Goal: Transaction & Acquisition: Purchase product/service

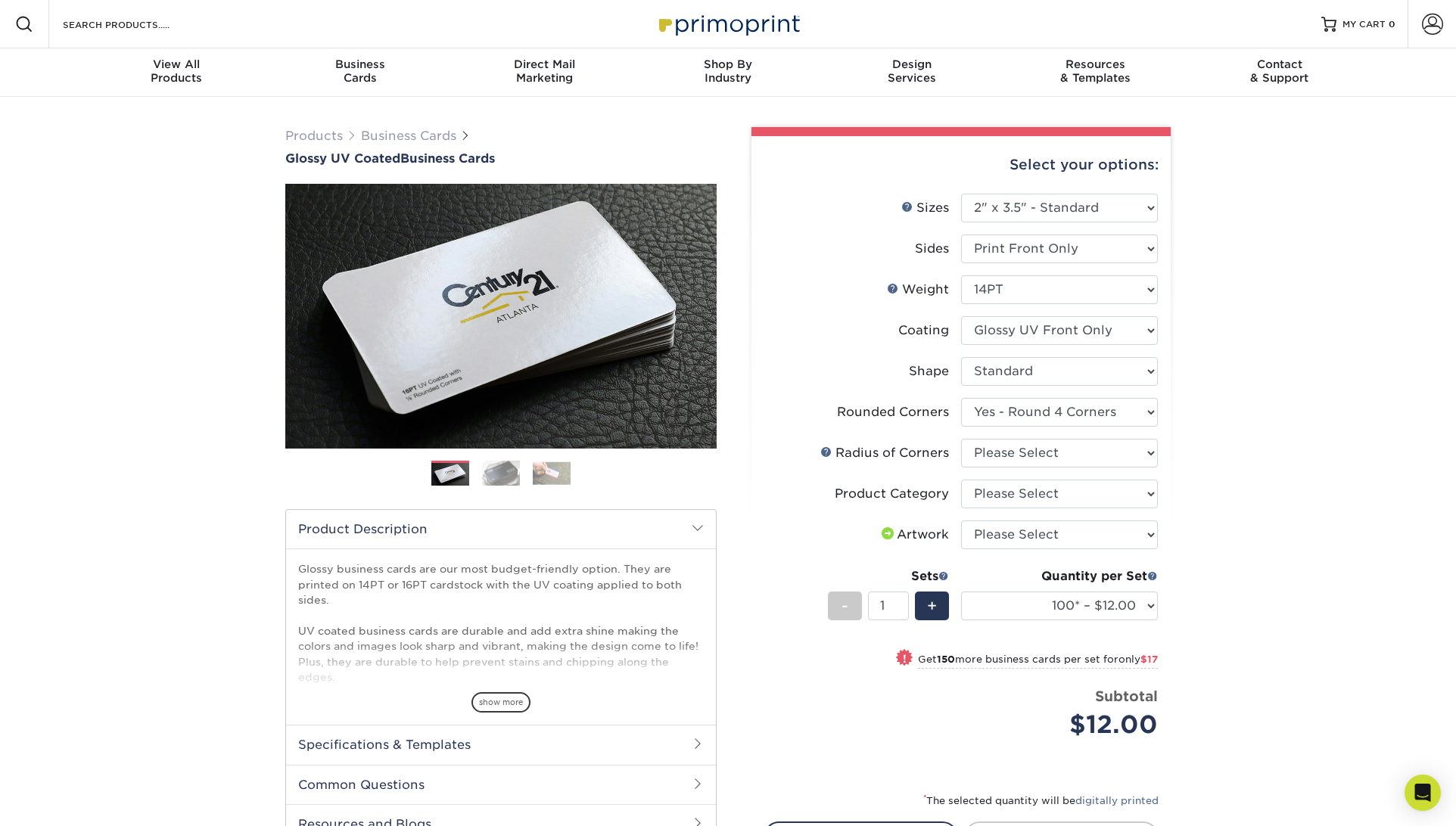
select select "2.00x3.50"
select select "7672df9e-0e0a-464d-8e1f-920c575e4da3"
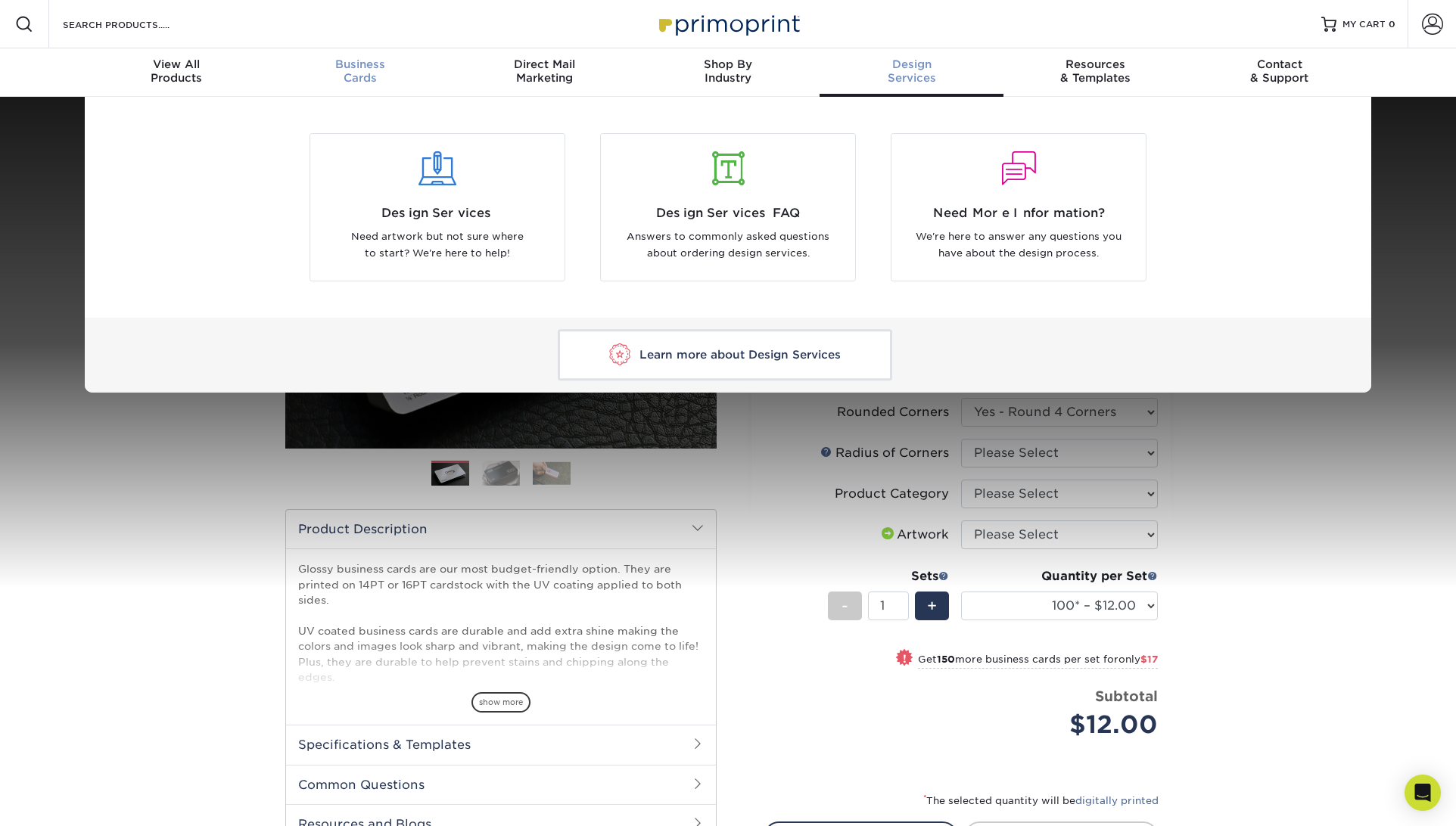
click at [389, 71] on div "Business Cards" at bounding box center [361, 71] width 184 height 27
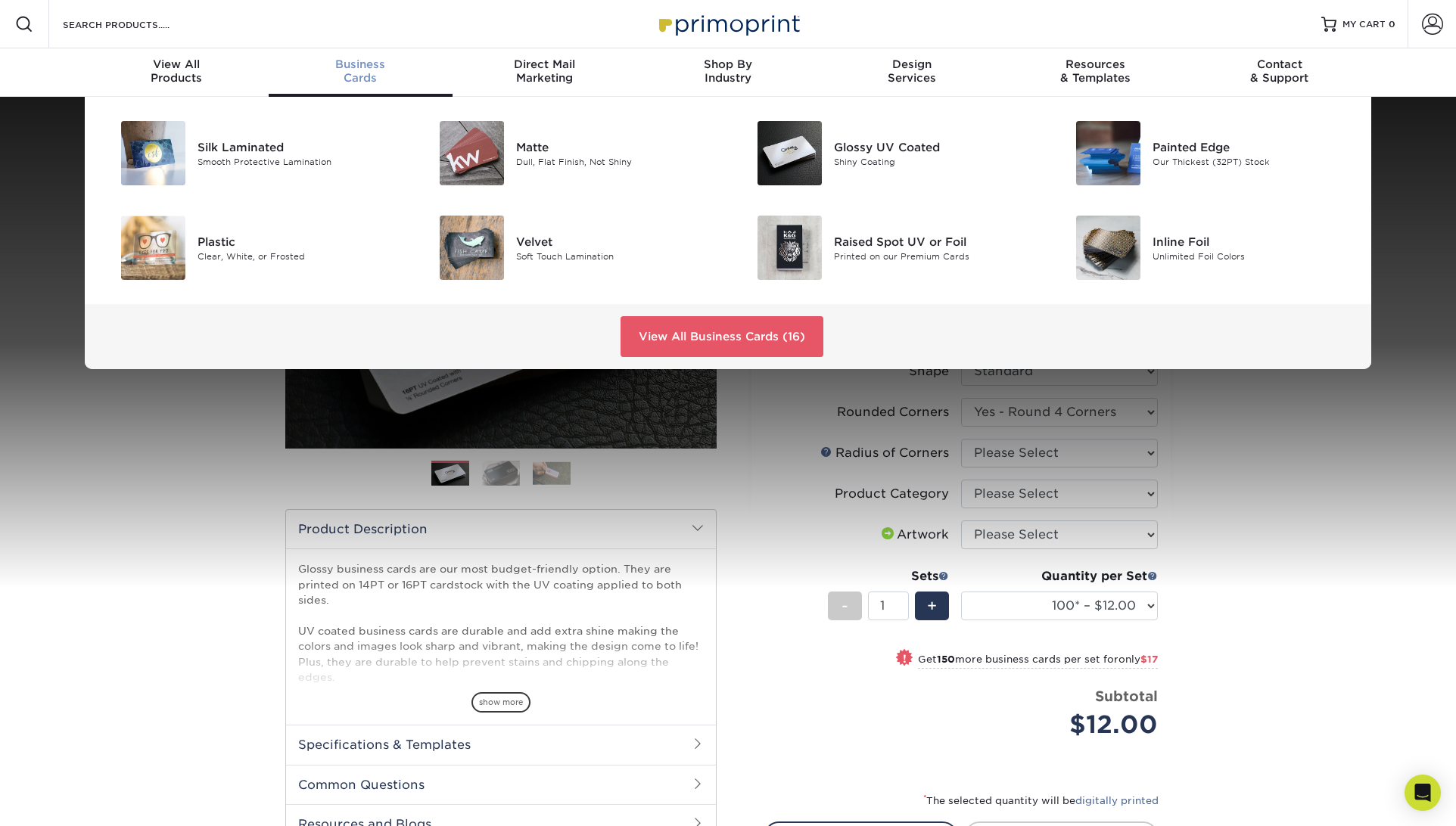
click at [374, 71] on span "Business" at bounding box center [361, 65] width 184 height 14
click at [676, 321] on link "View All Business Cards (16)" at bounding box center [721, 336] width 203 height 41
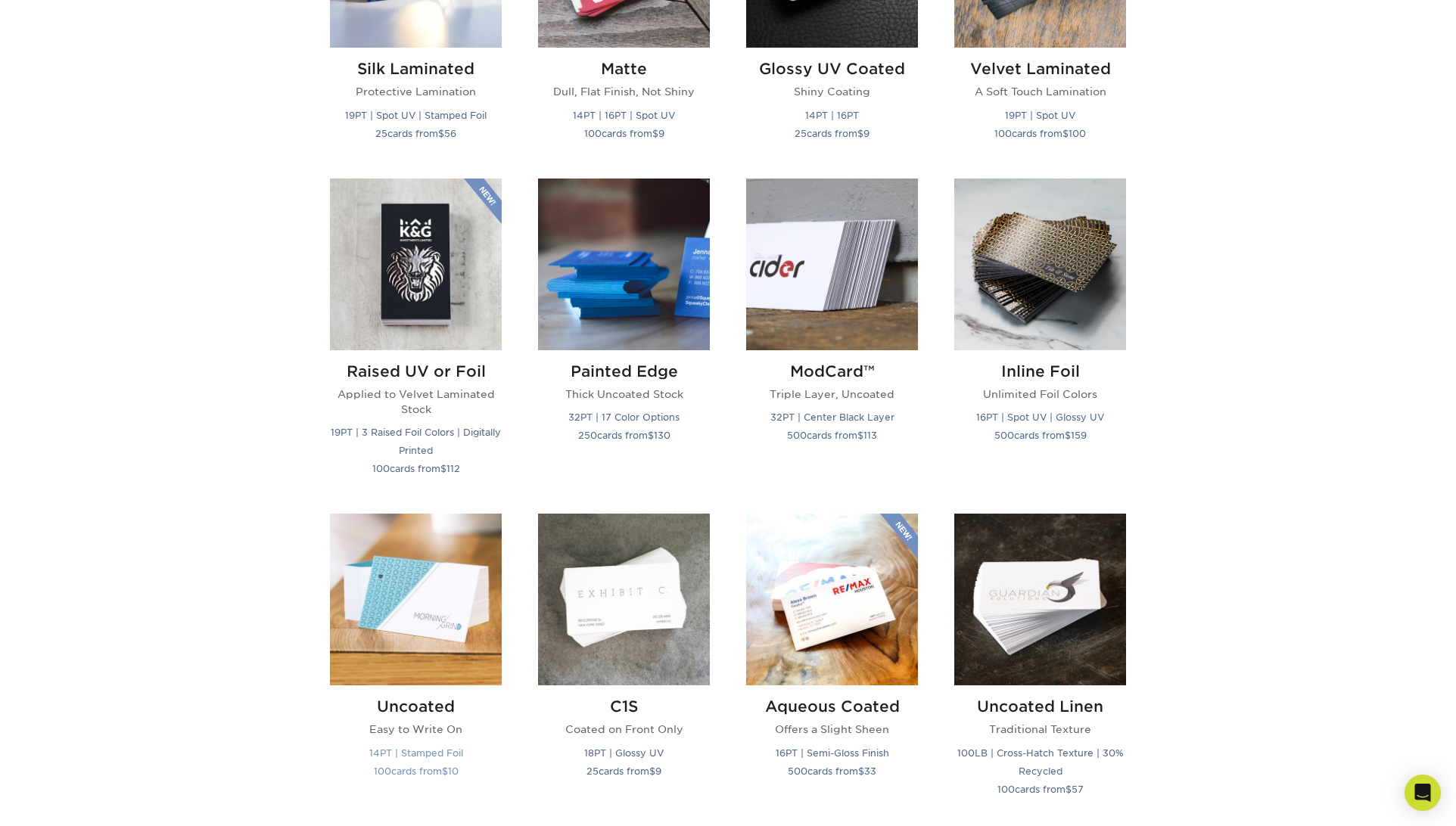
scroll to position [905, 0]
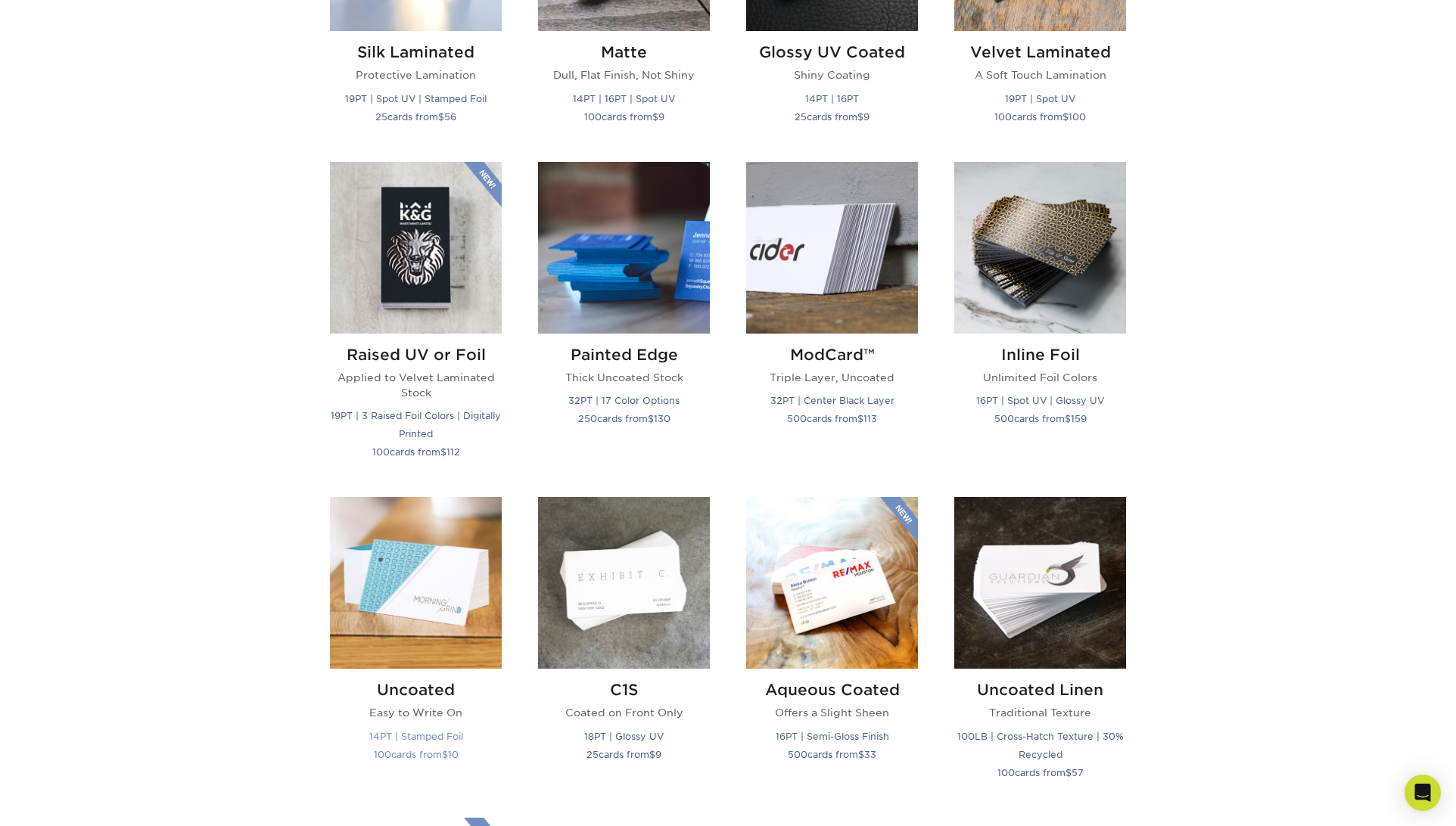
click at [455, 519] on img at bounding box center [416, 582] width 172 height 172
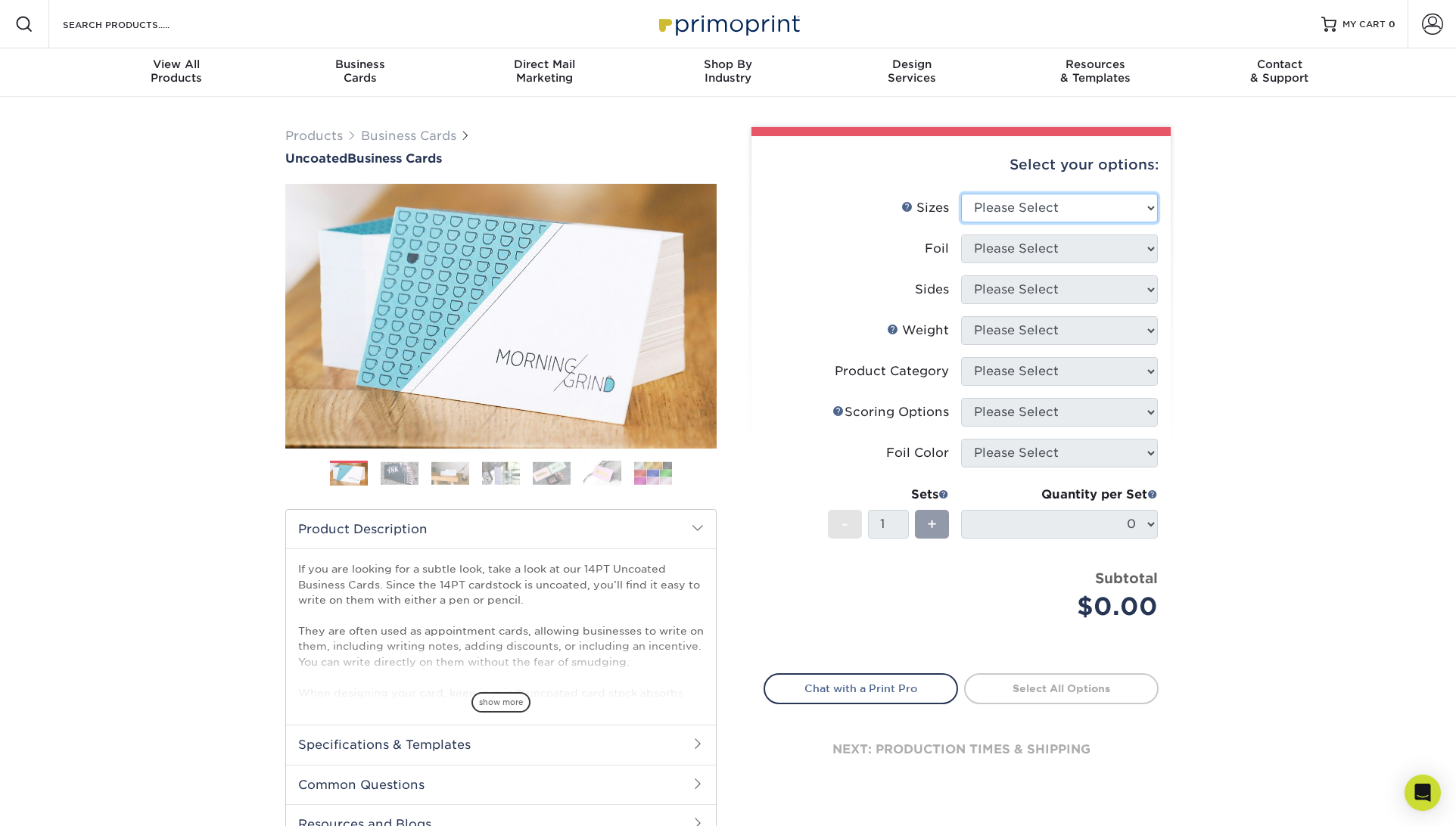
select select "2.00x3.50"
select select "0"
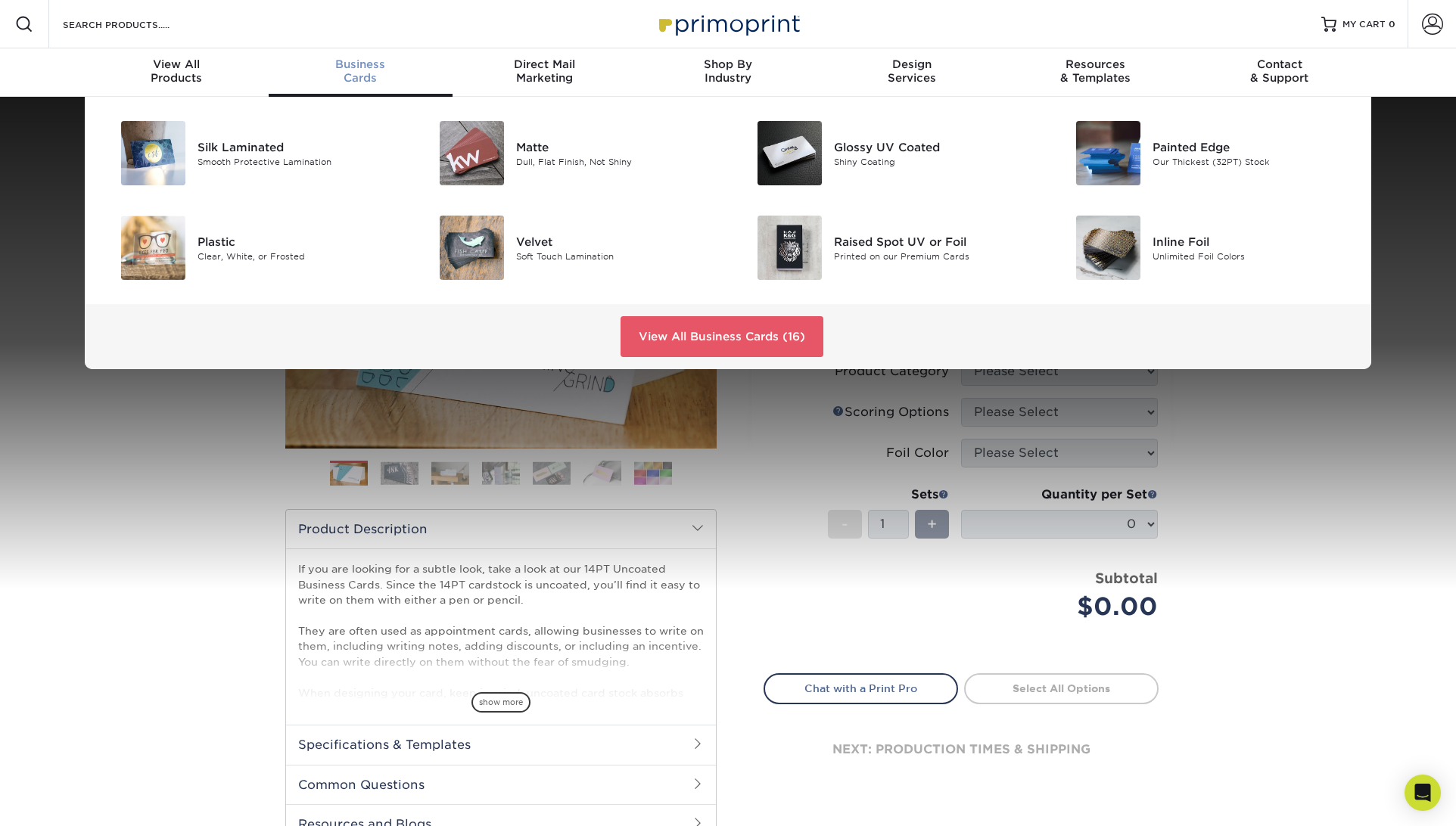
click at [377, 76] on div "Business Cards" at bounding box center [361, 71] width 184 height 27
click at [719, 336] on link "View All Business Cards (16)" at bounding box center [721, 336] width 203 height 41
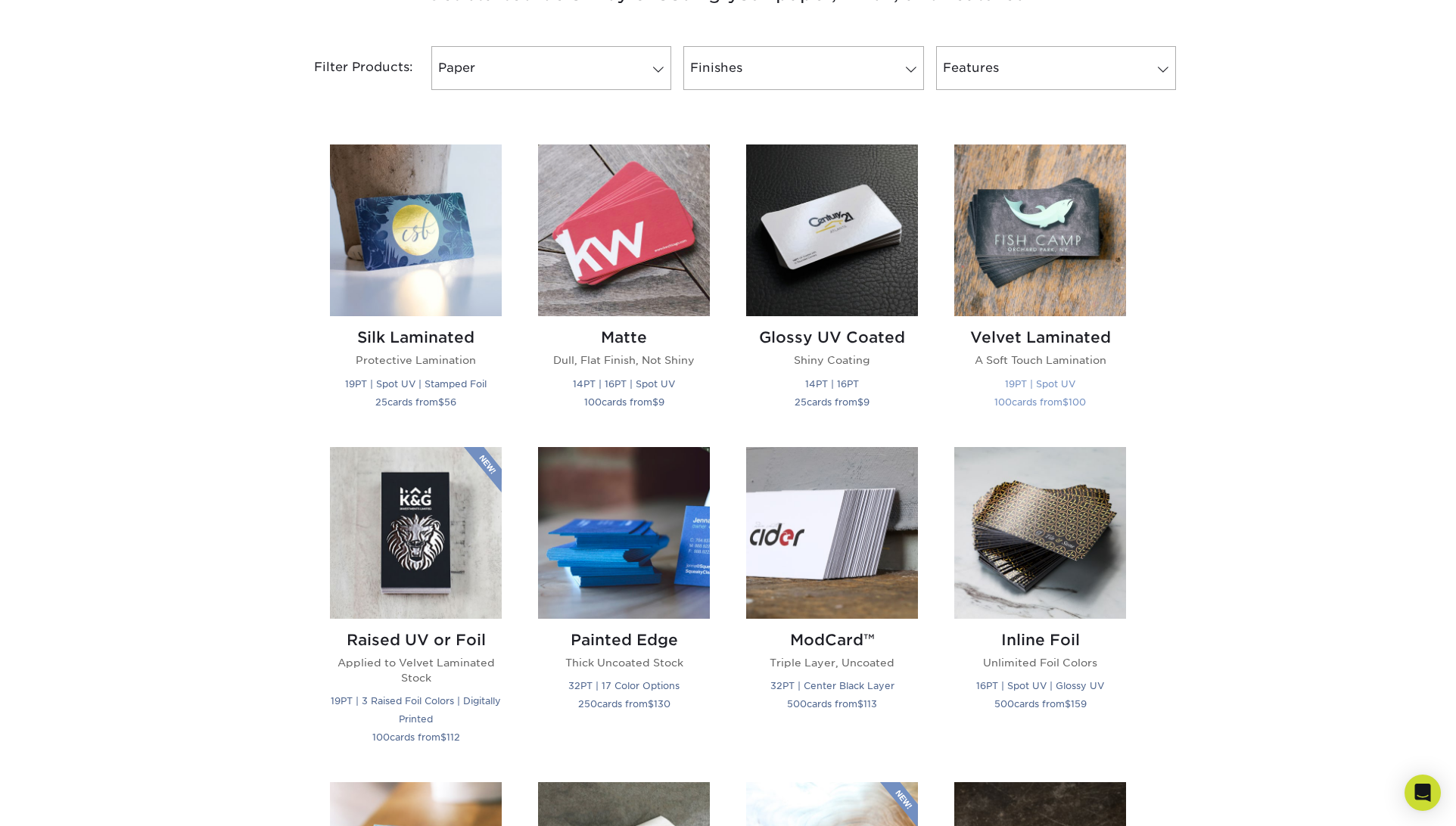
scroll to position [619, 0]
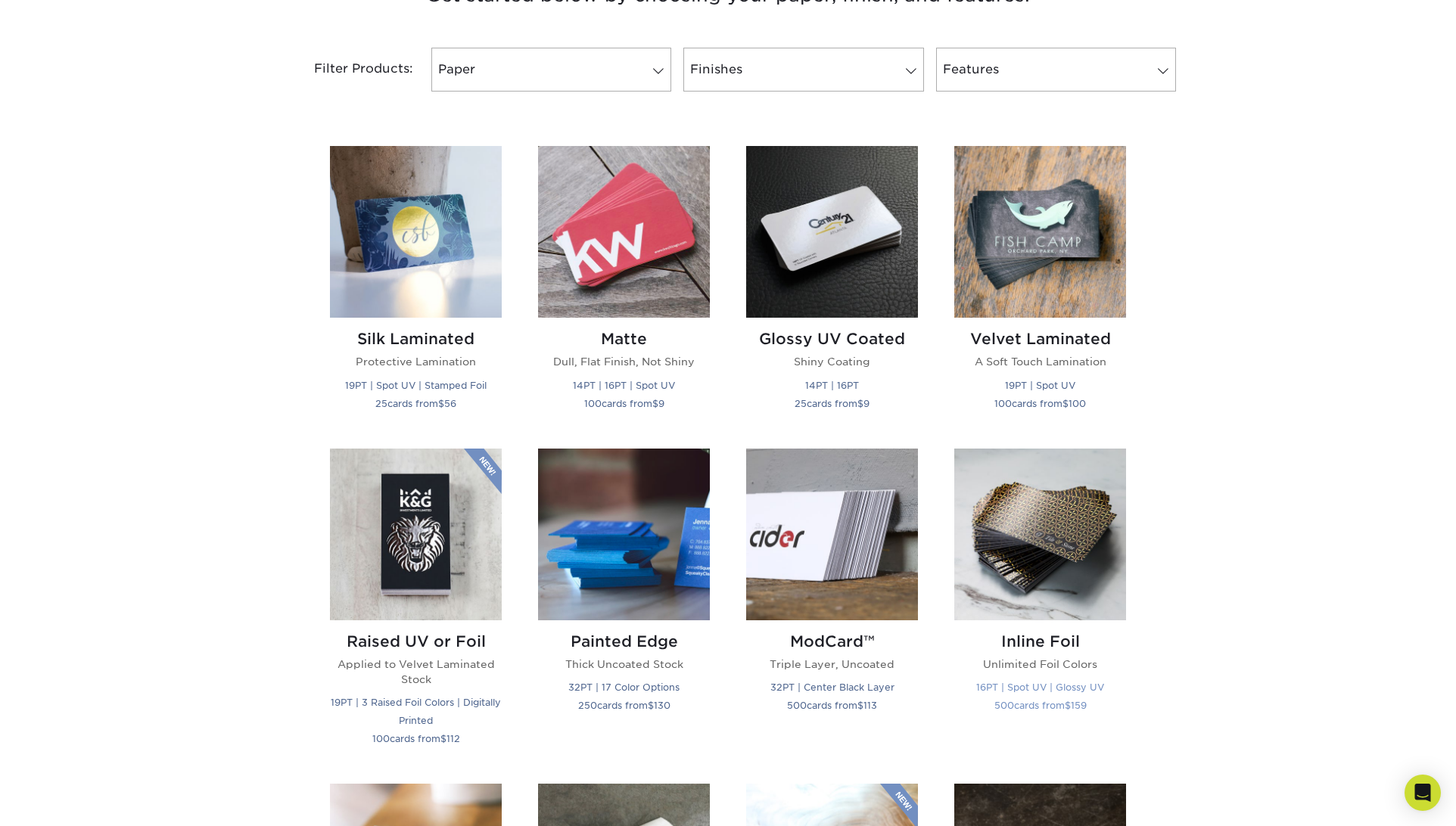
click at [1021, 521] on img at bounding box center [1039, 534] width 172 height 172
click at [675, 286] on img at bounding box center [624, 231] width 172 height 172
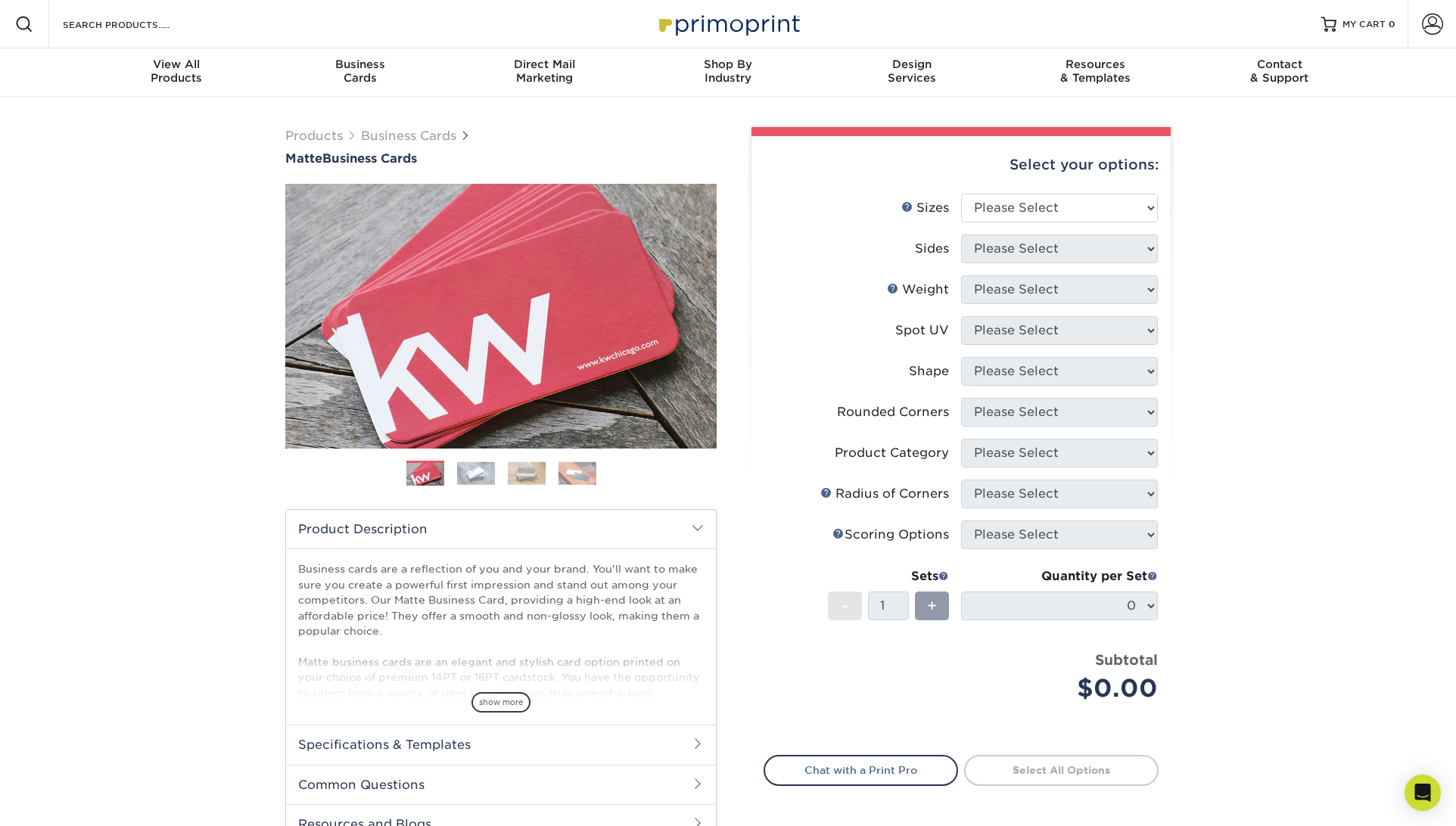
click at [483, 482] on img at bounding box center [475, 472] width 38 height 24
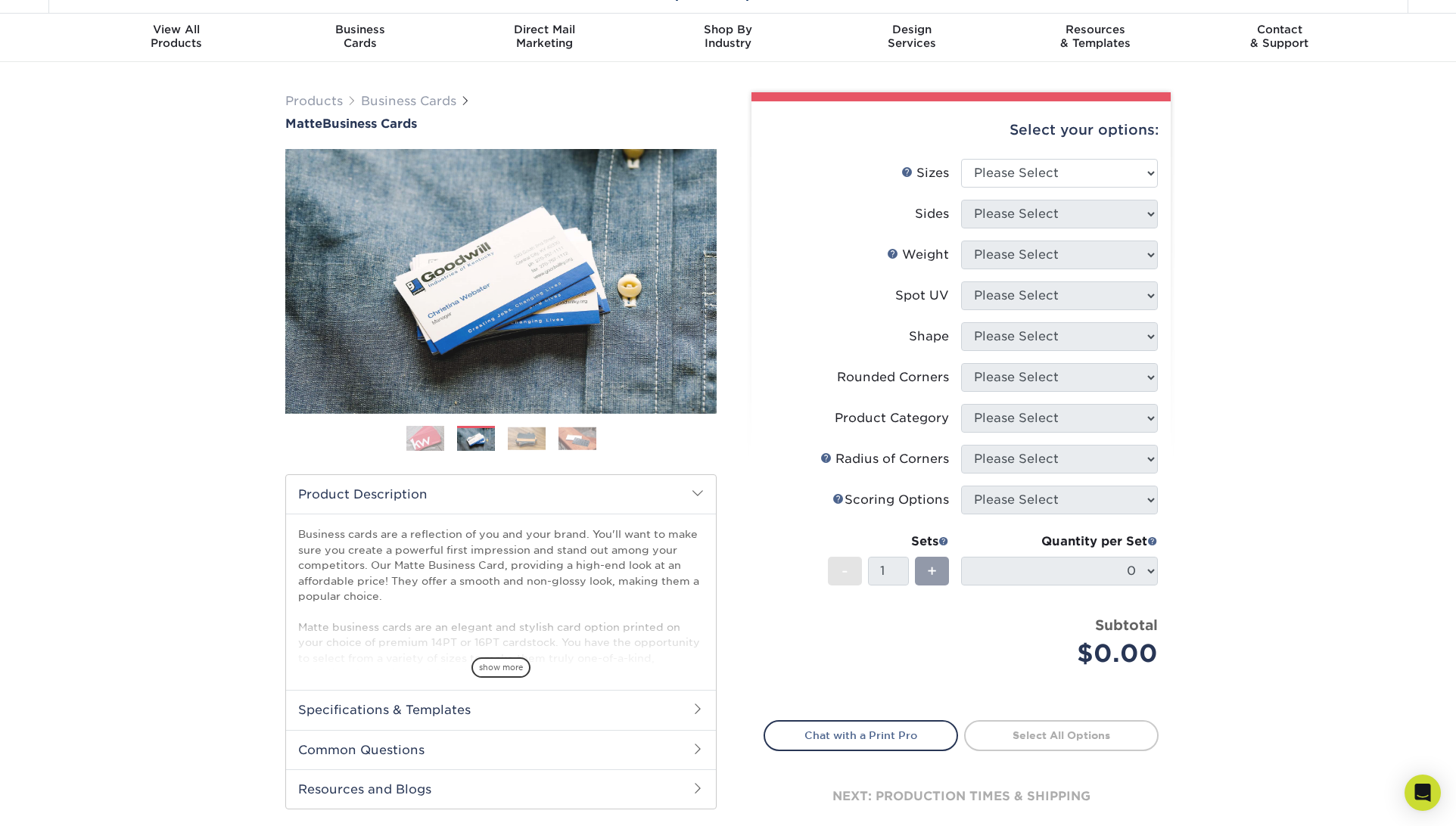
scroll to position [44, 0]
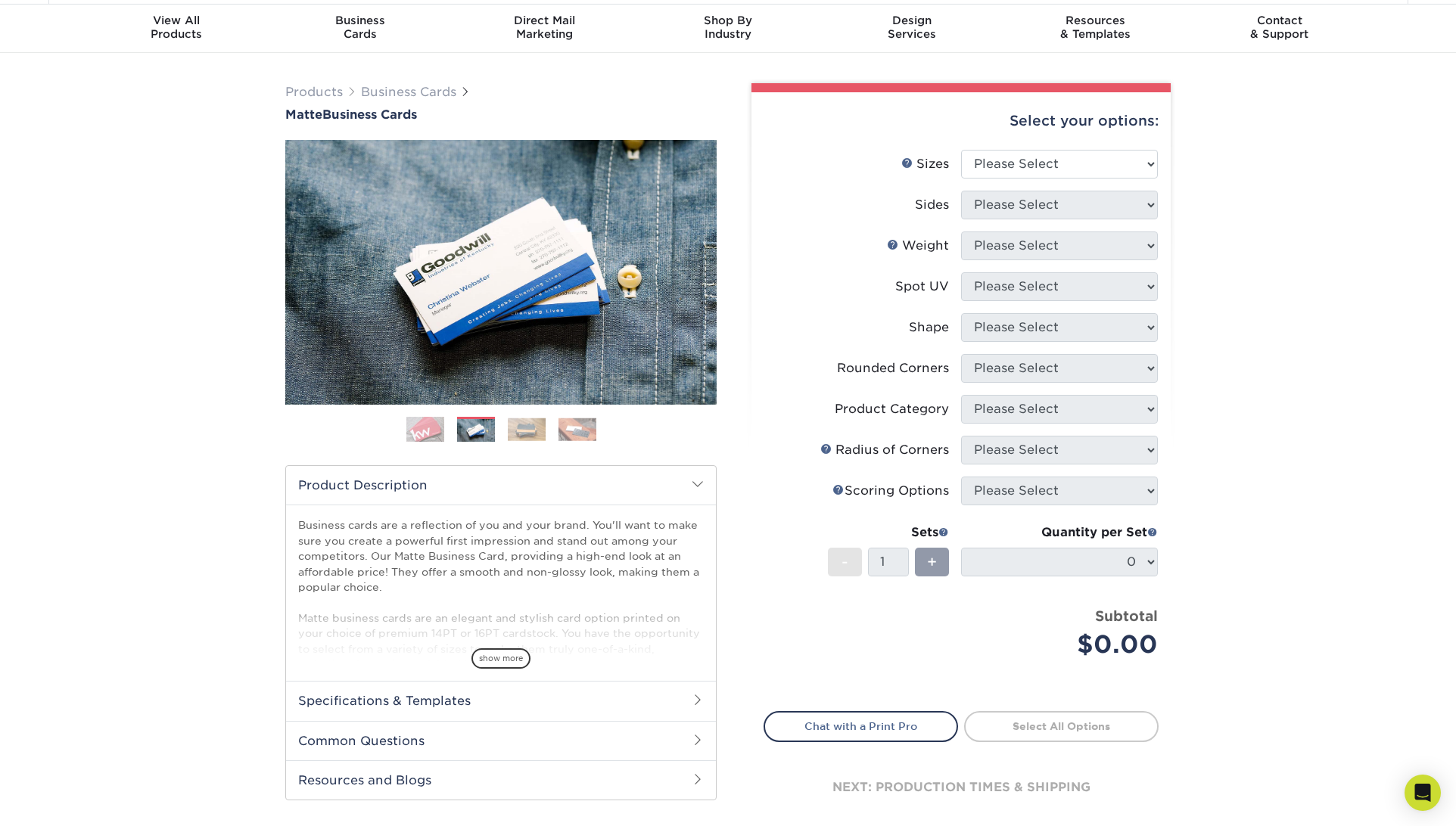
click at [525, 436] on img at bounding box center [526, 429] width 38 height 24
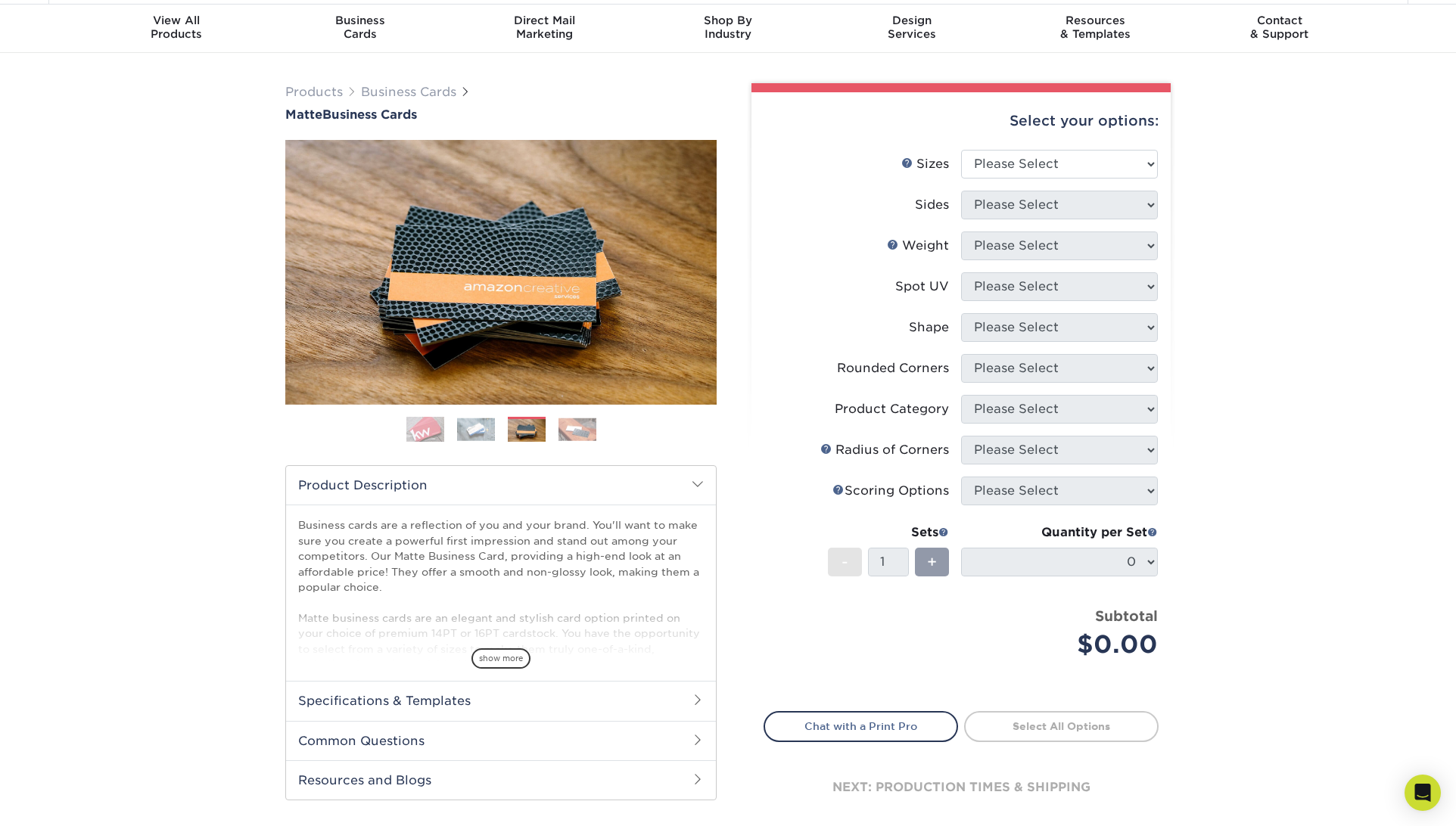
click at [591, 430] on img at bounding box center [576, 429] width 38 height 24
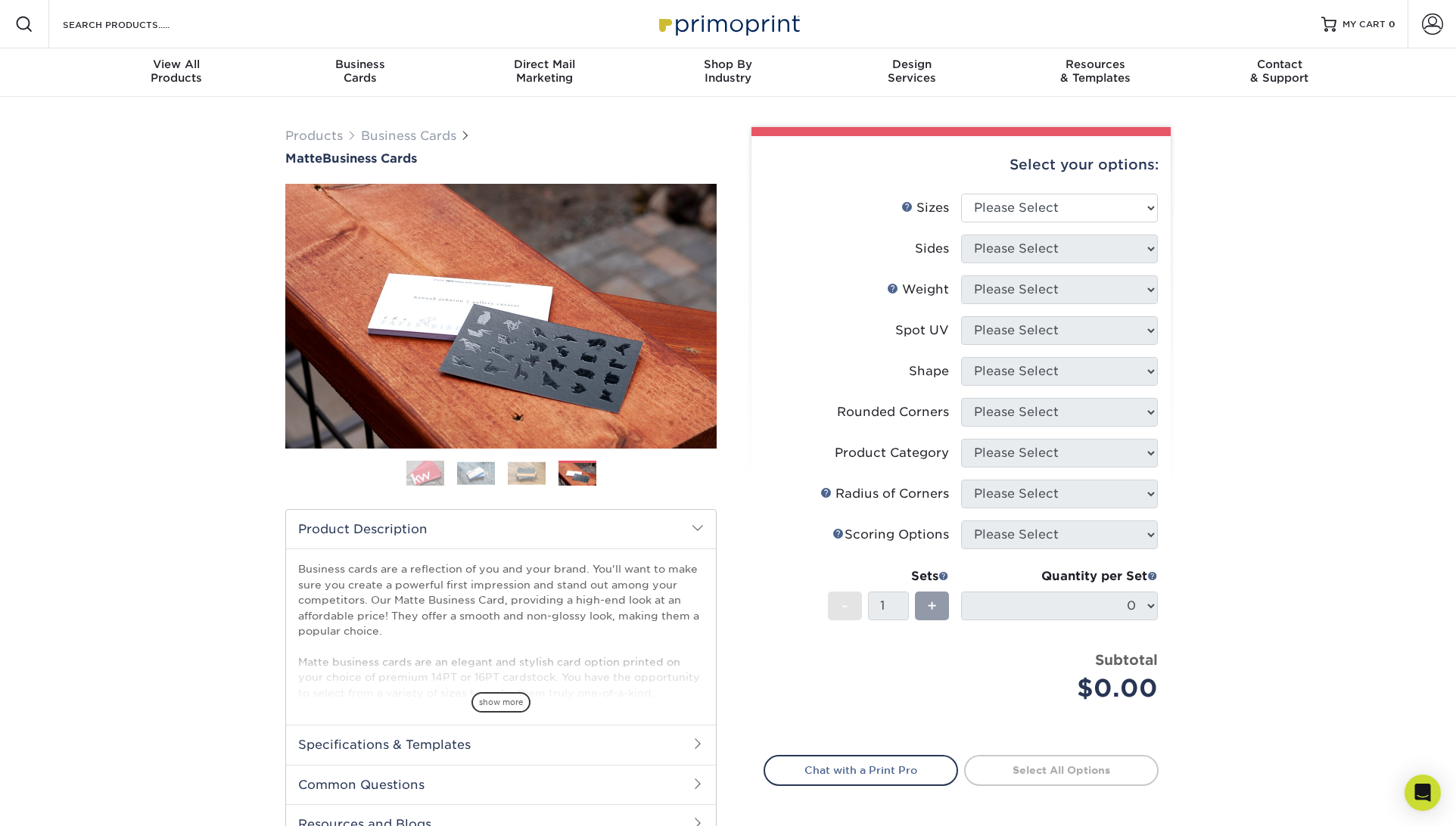
scroll to position [0, 0]
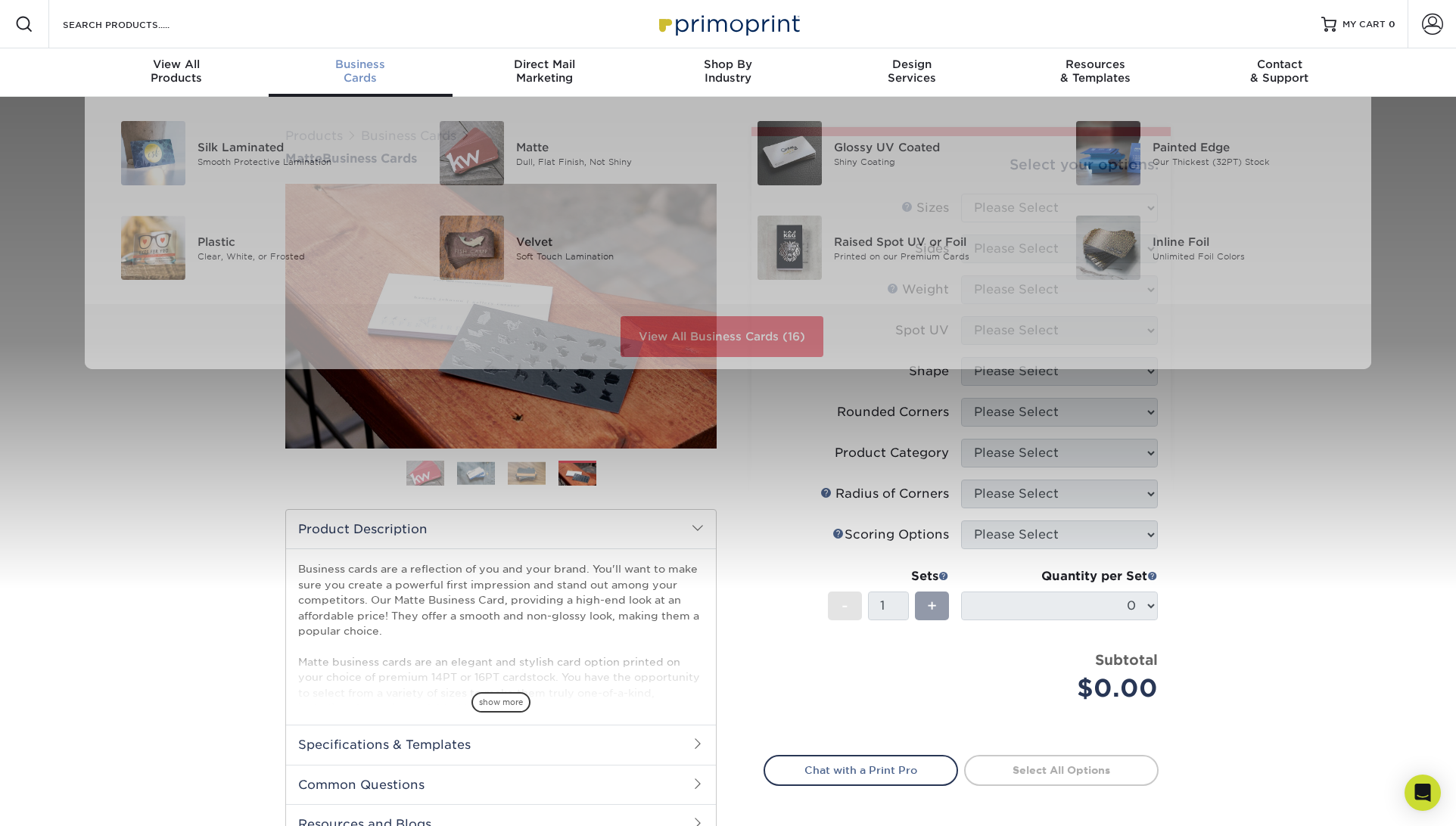
click at [349, 70] on span "Business" at bounding box center [361, 65] width 184 height 14
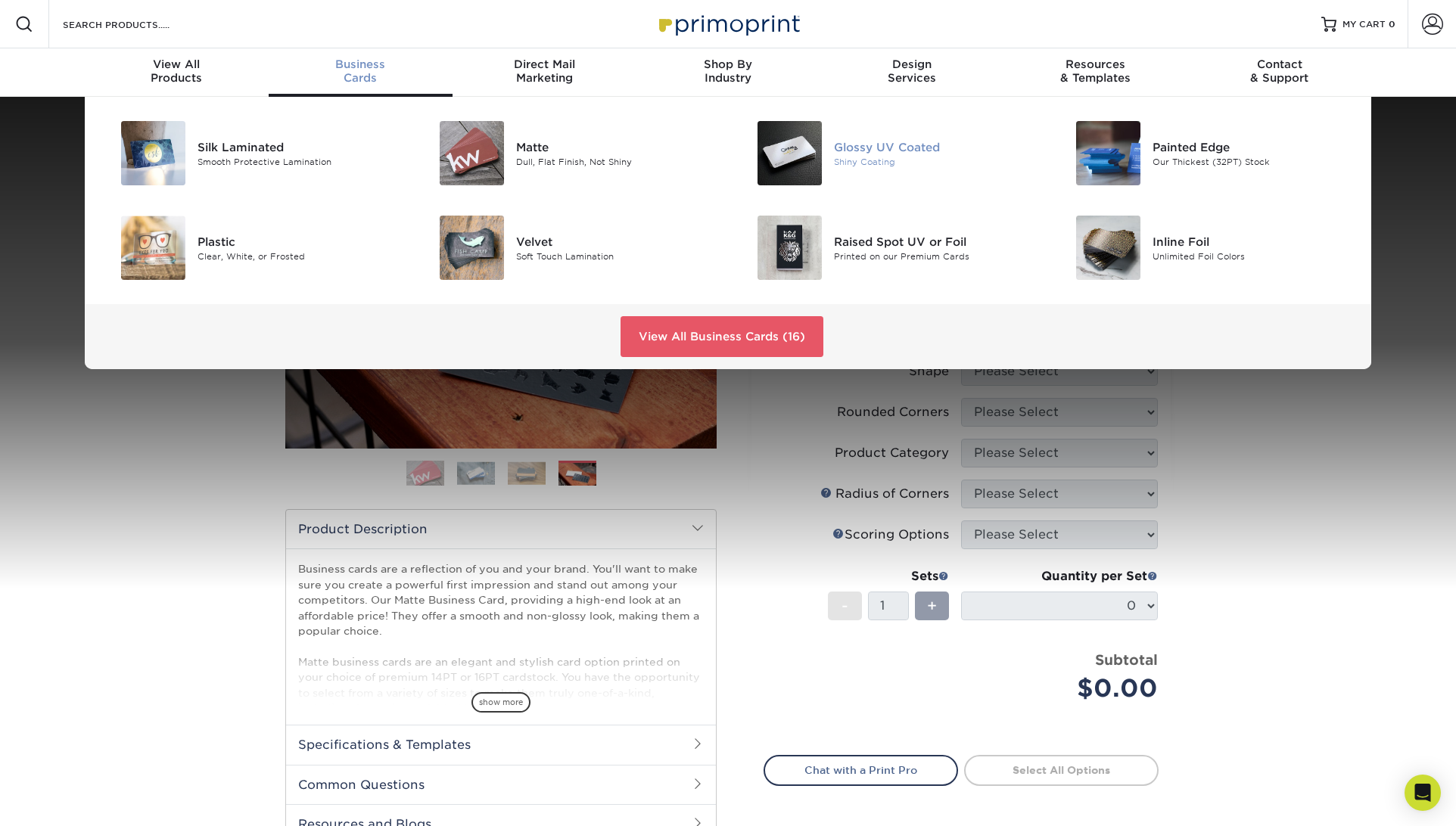
click at [812, 150] on img at bounding box center [790, 154] width 65 height 65
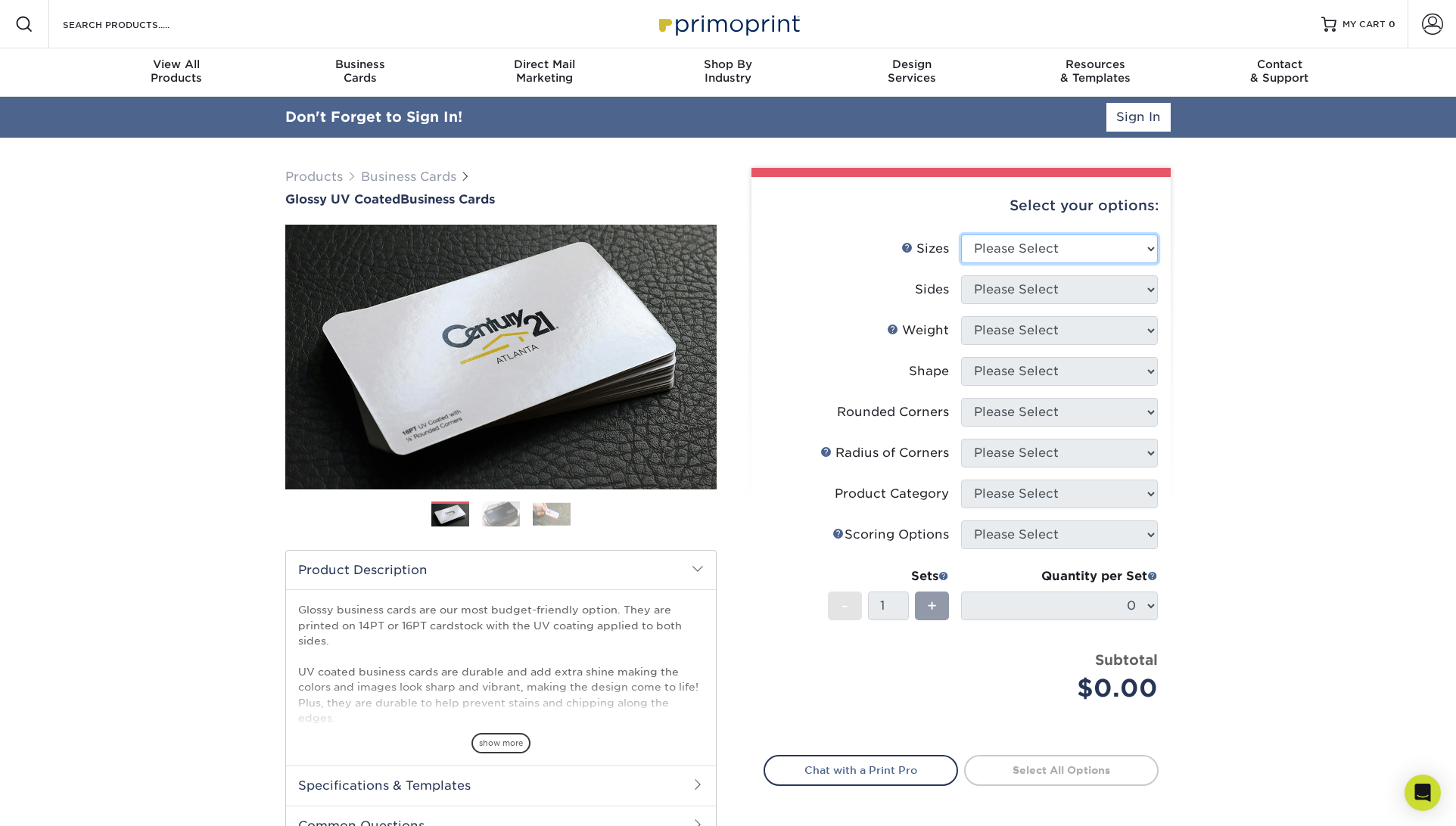
select select "2.00x3.50"
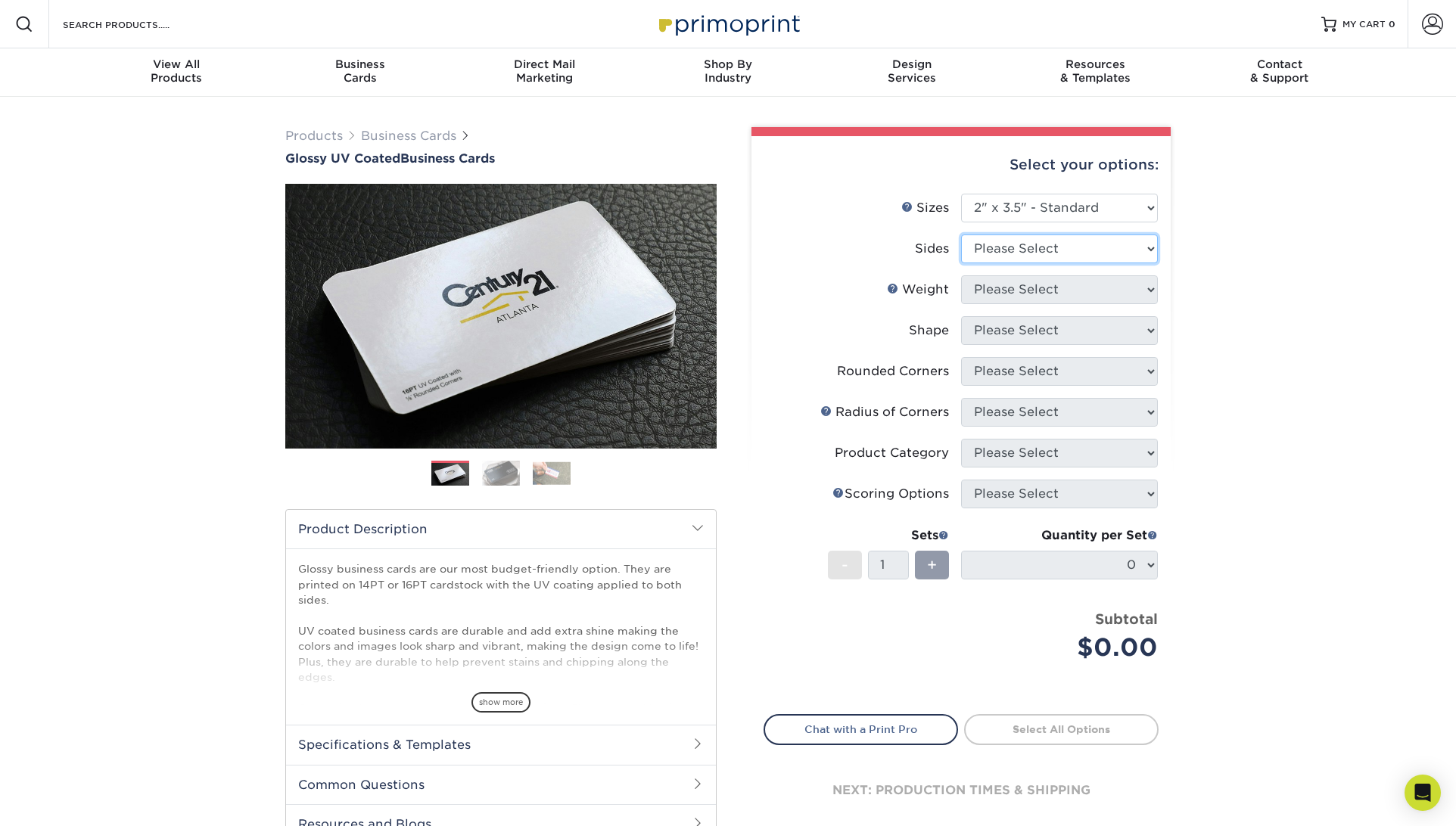
select select "32d3c223-f82c-492b-b915-ba065a00862f"
select select "14PT"
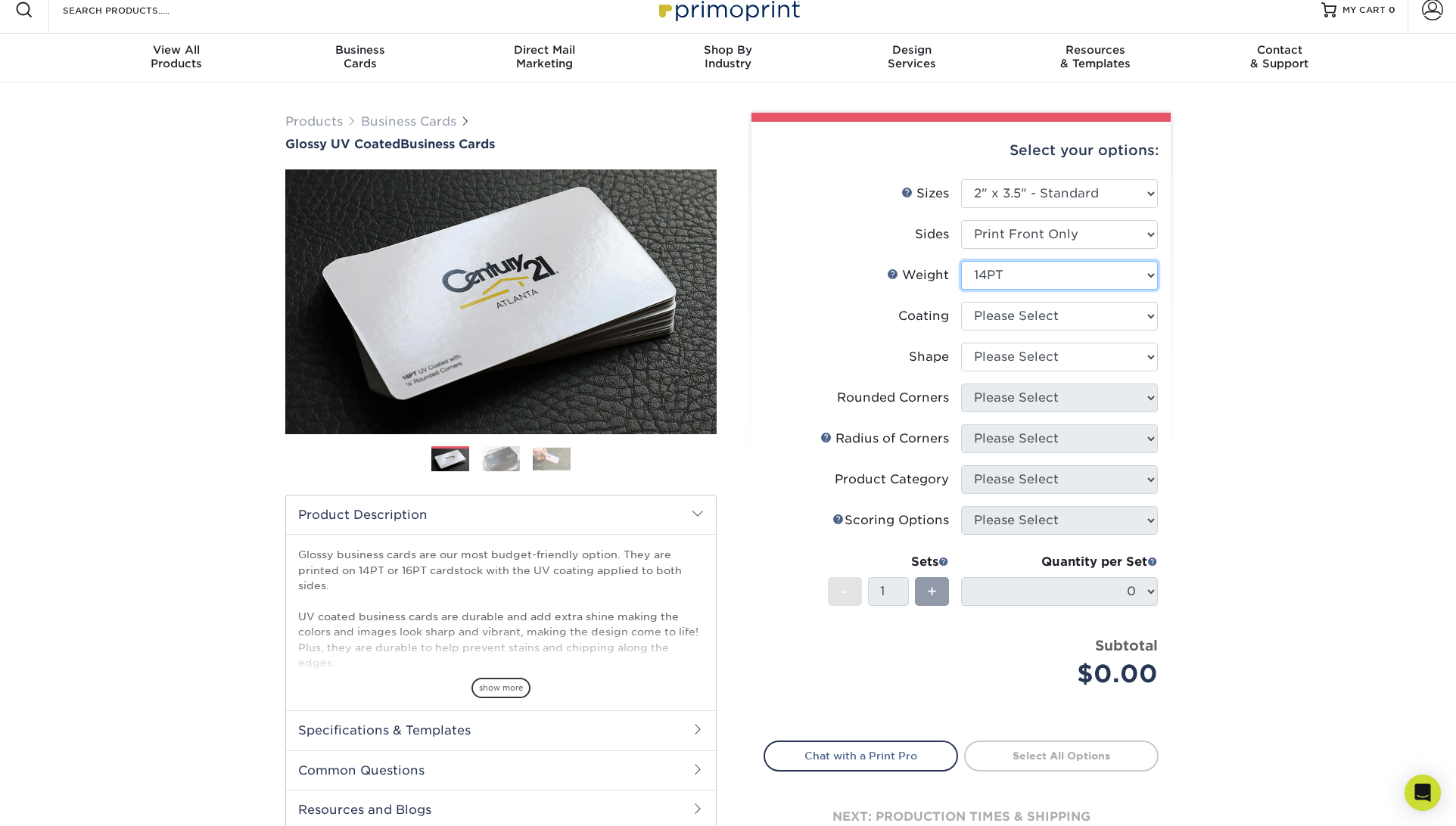
scroll to position [18, 0]
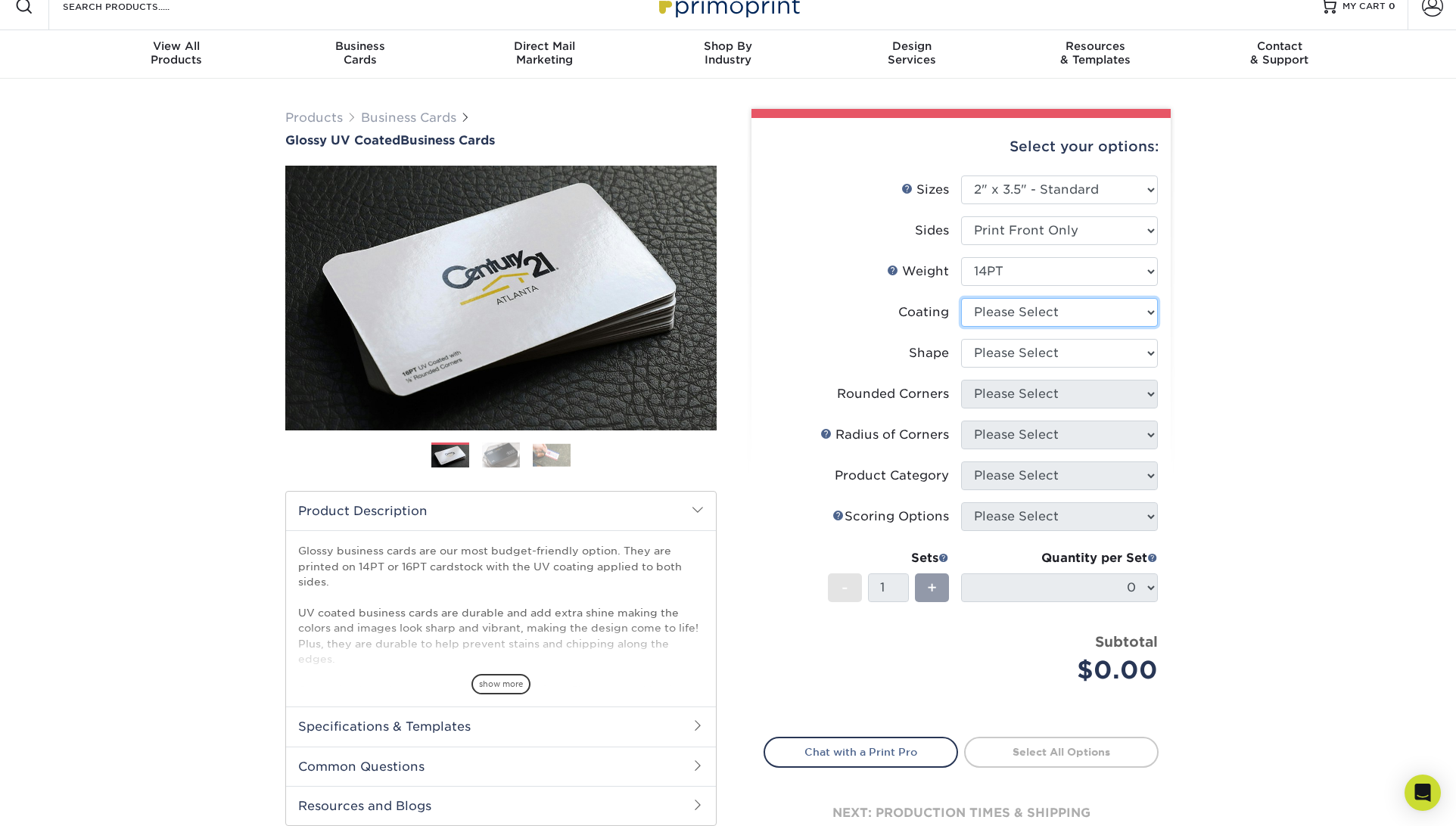
select select "1e8116af-acfc-44b1-83dc-8181aa338834"
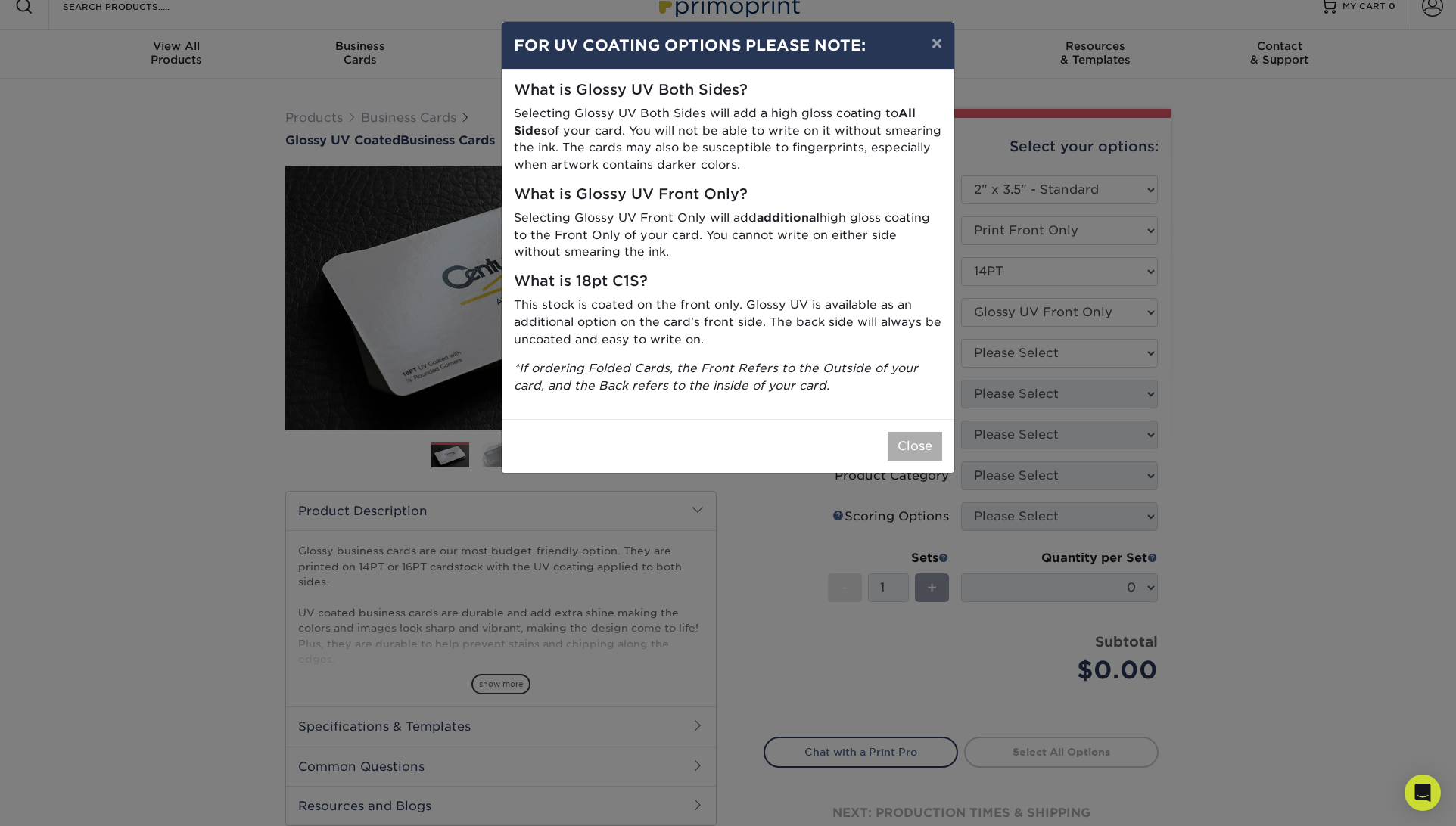
click at [925, 432] on button "Close" at bounding box center [914, 446] width 54 height 29
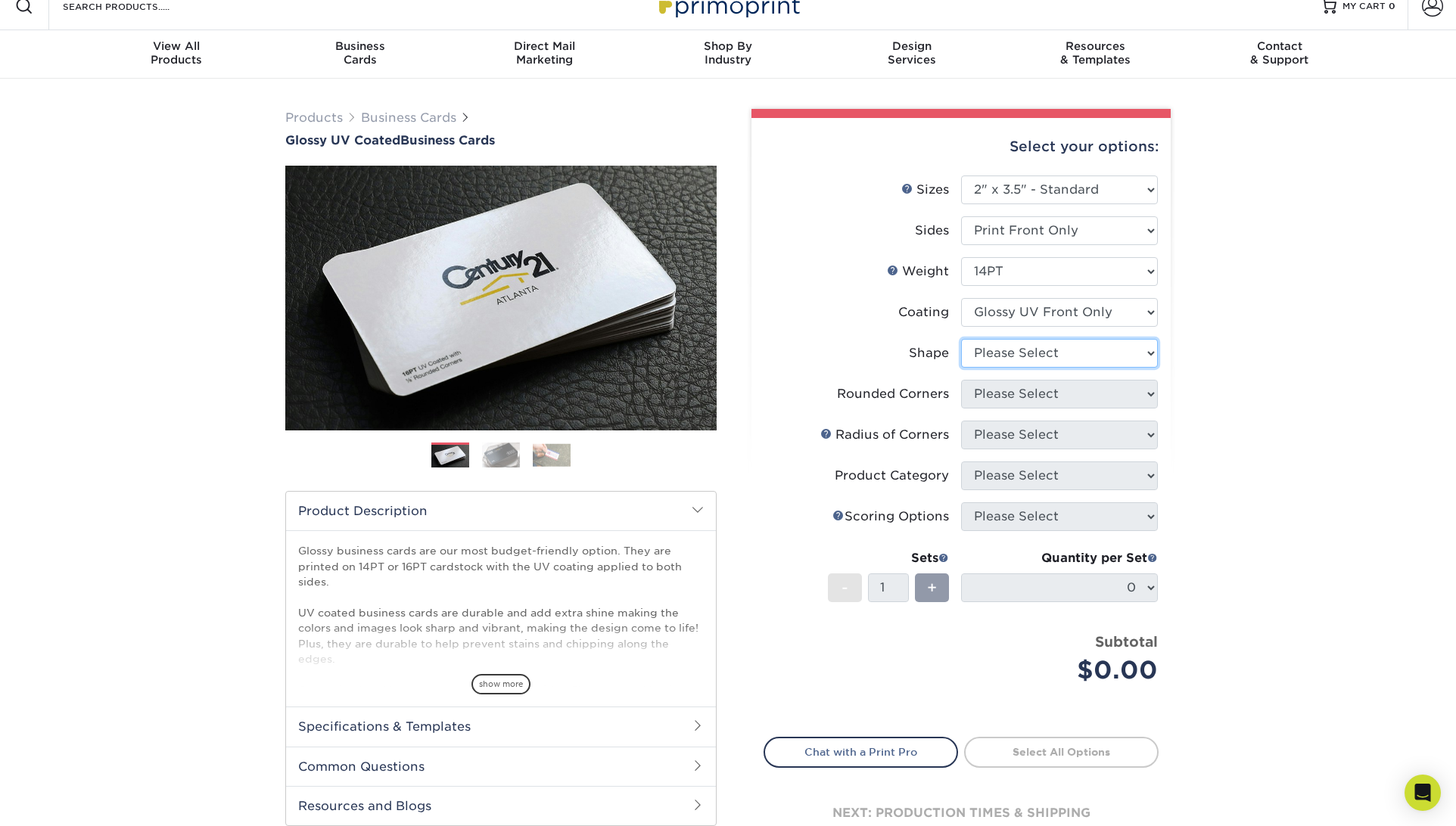
select select "standard"
select select "7672df9e-0e0a-464d-8e1f-920c575e4da3"
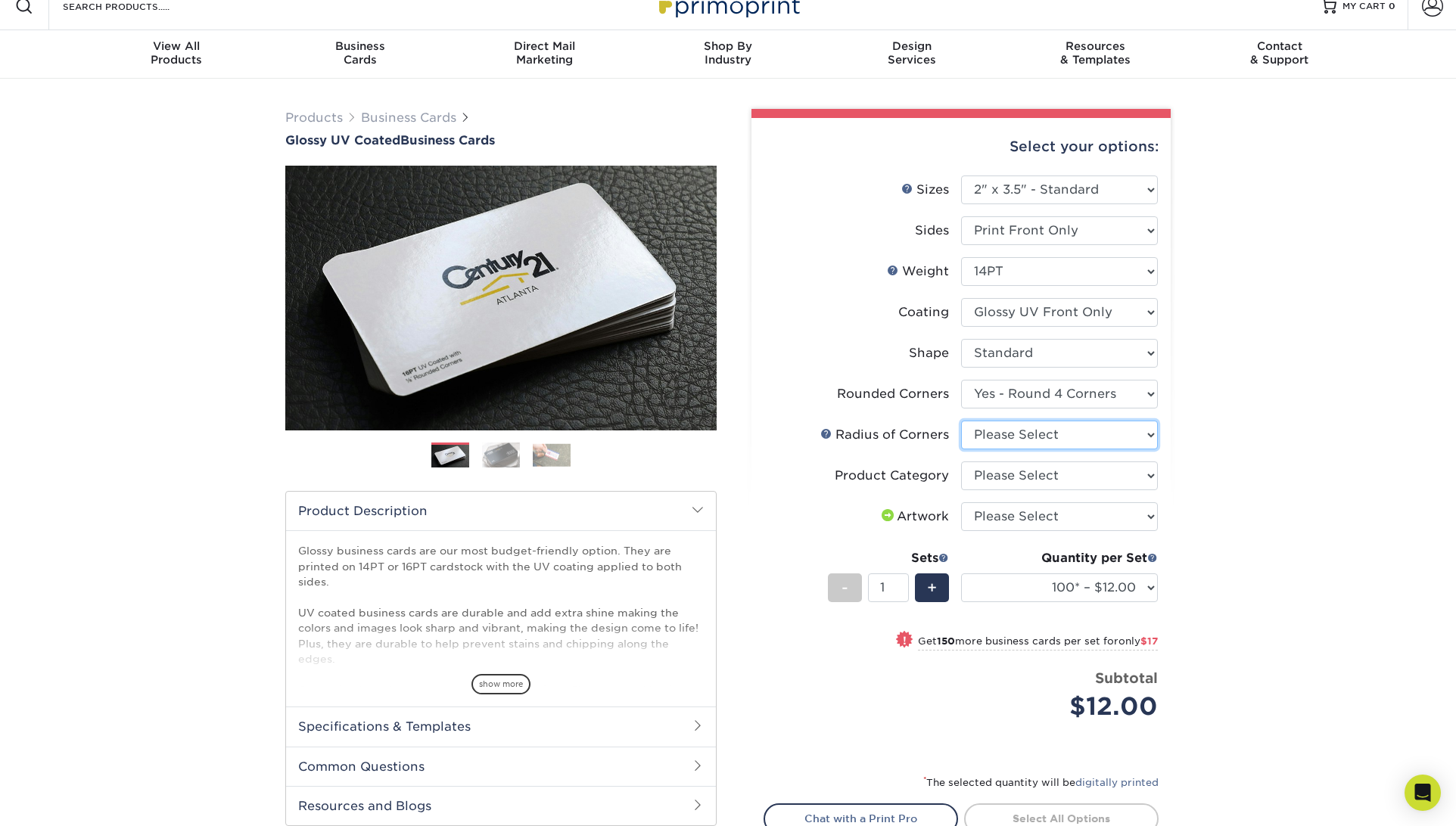
select select "479fbfe7-6a0c-4895-8c9a-81739b7486c9"
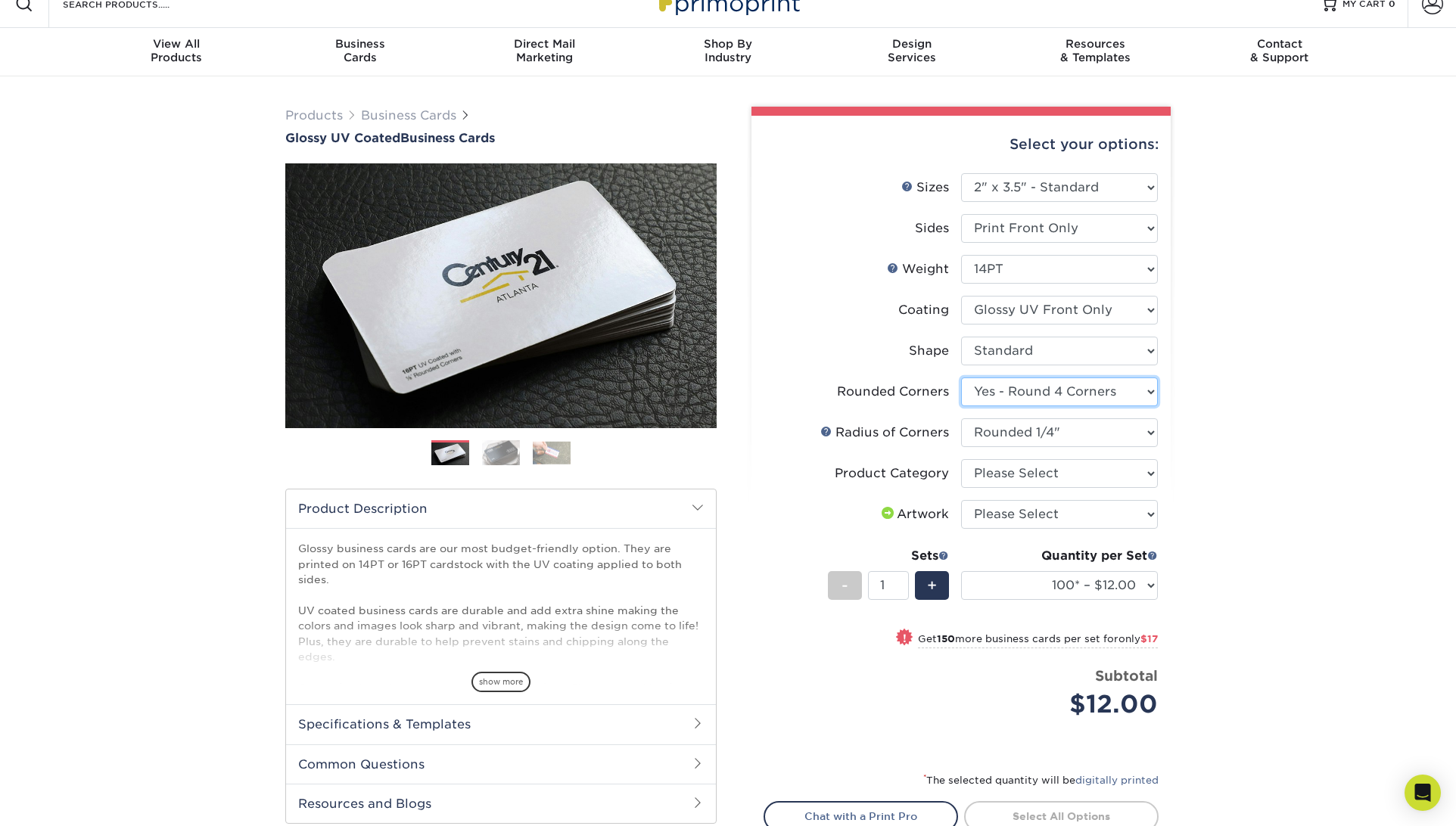
select select "76a3b848-63b4-4449-aad1-d9e81d5a60f5"
drag, startPoint x: 1136, startPoint y: 573, endPoint x: 1089, endPoint y: -34, distance: 608.8
click at [1089, 0] on html "Resources Menu Search Products Account SIGN IN CREATE AN ACCOUNT forgot passwor…" at bounding box center [728, 699] width 1456 height 1440
